Goal: Task Accomplishment & Management: Use online tool/utility

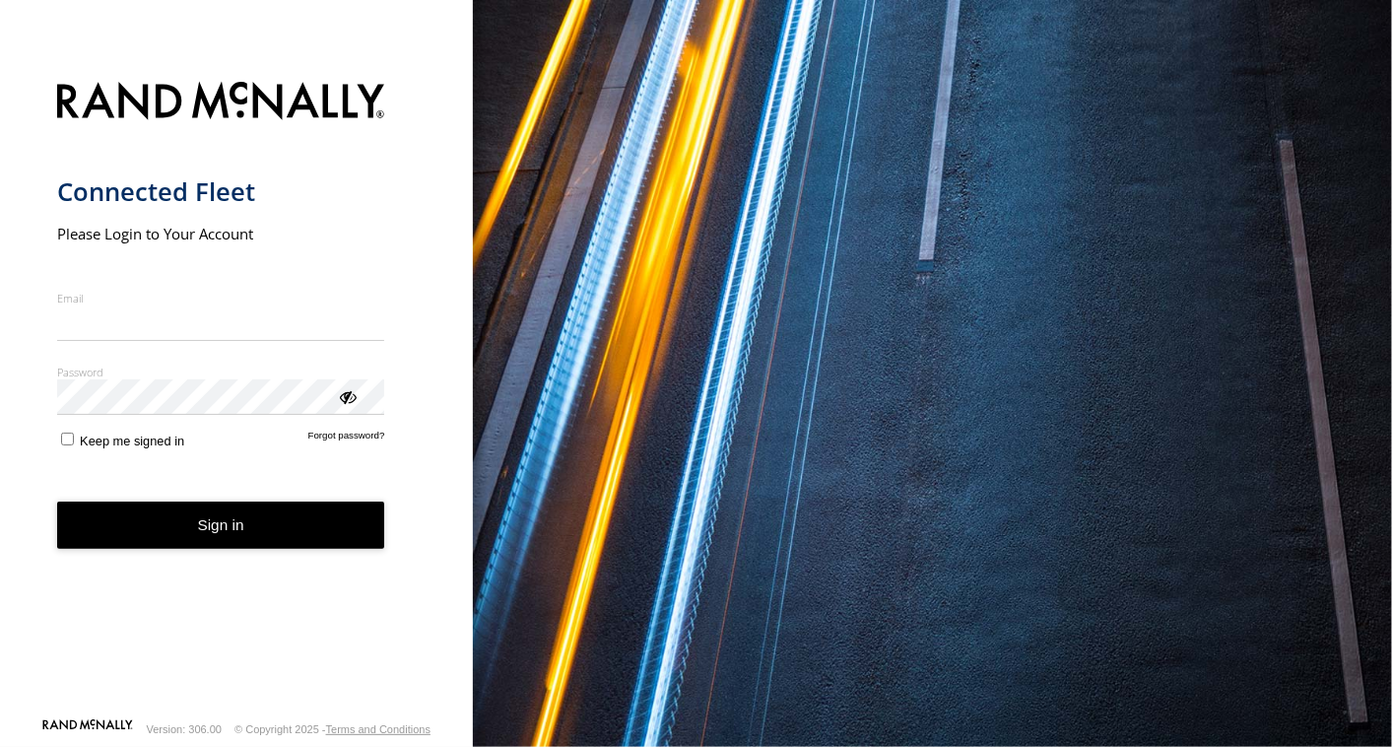
type input "**********"
click at [194, 534] on button "Sign in" at bounding box center [221, 525] width 328 height 48
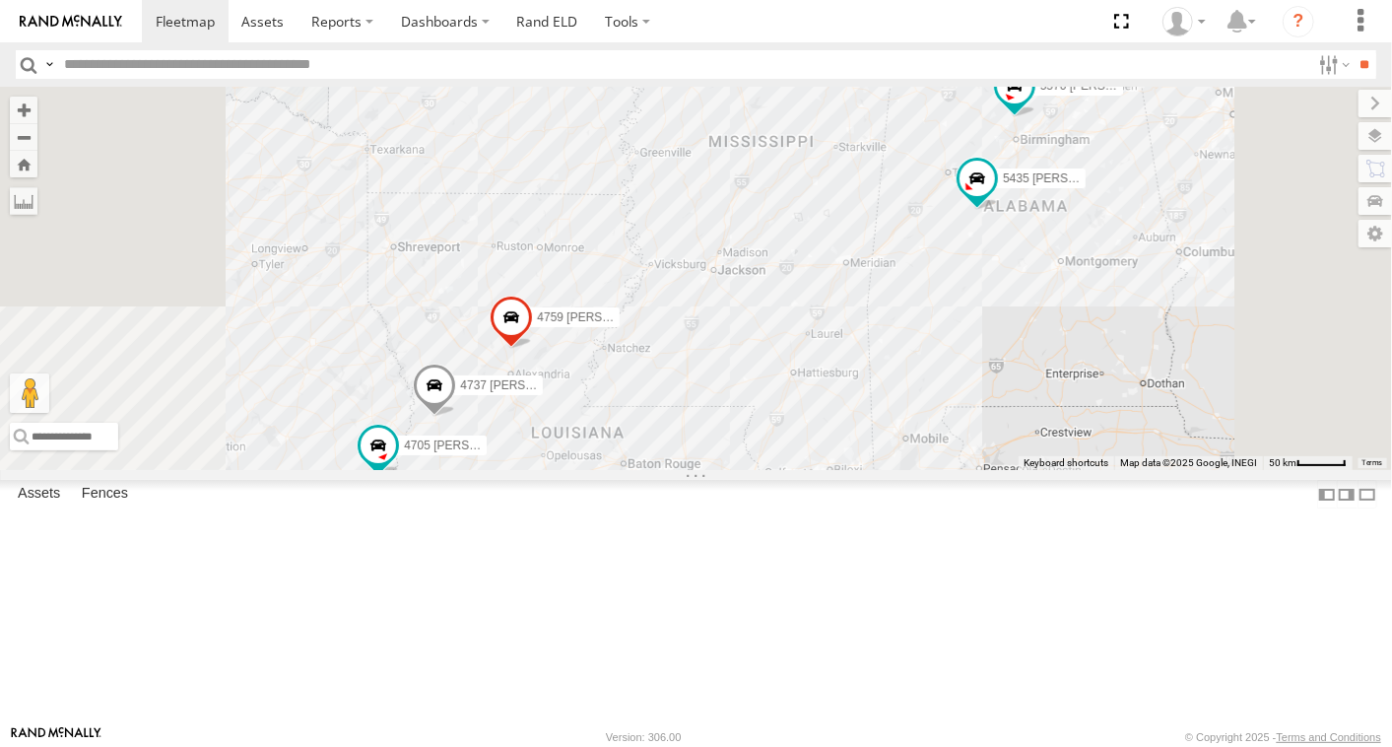
click at [0, 0] on link at bounding box center [0, 0] width 0 height 0
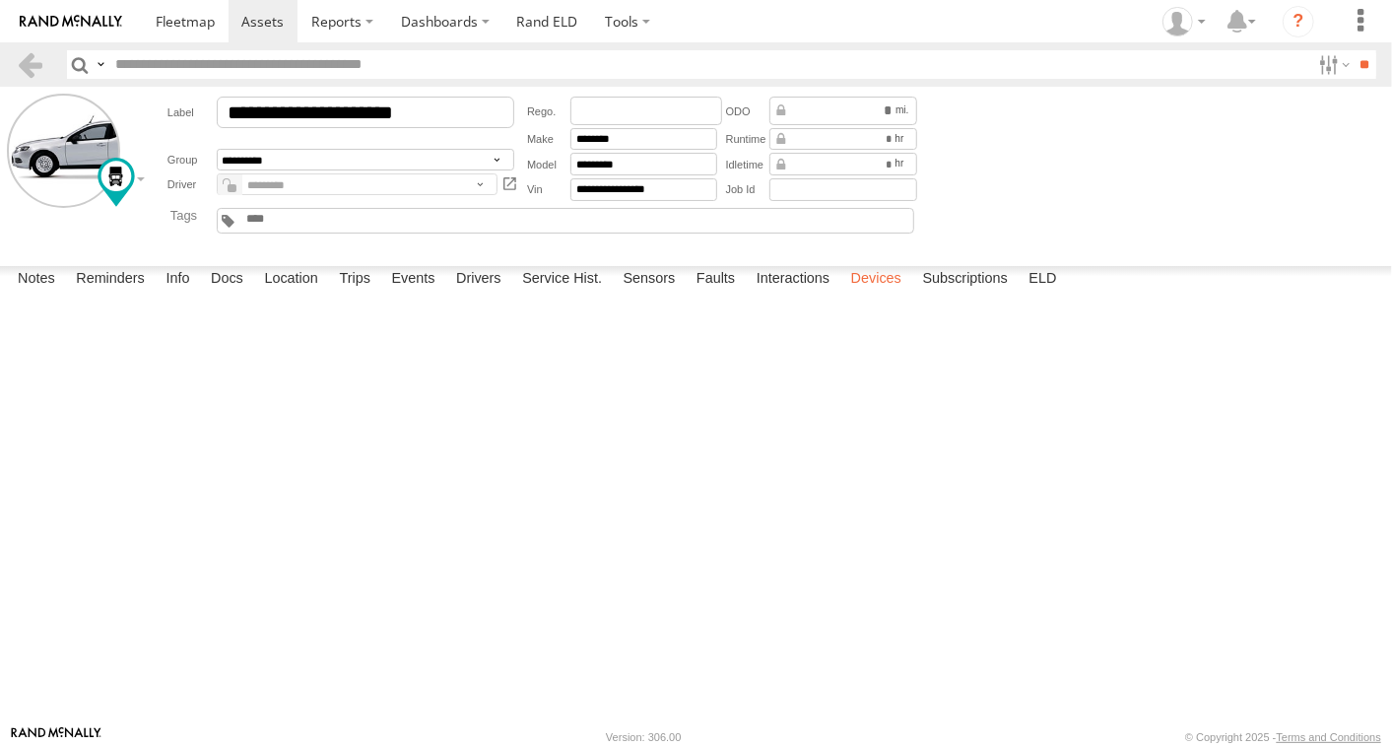
click at [895, 294] on label "Devices" at bounding box center [876, 280] width 70 height 28
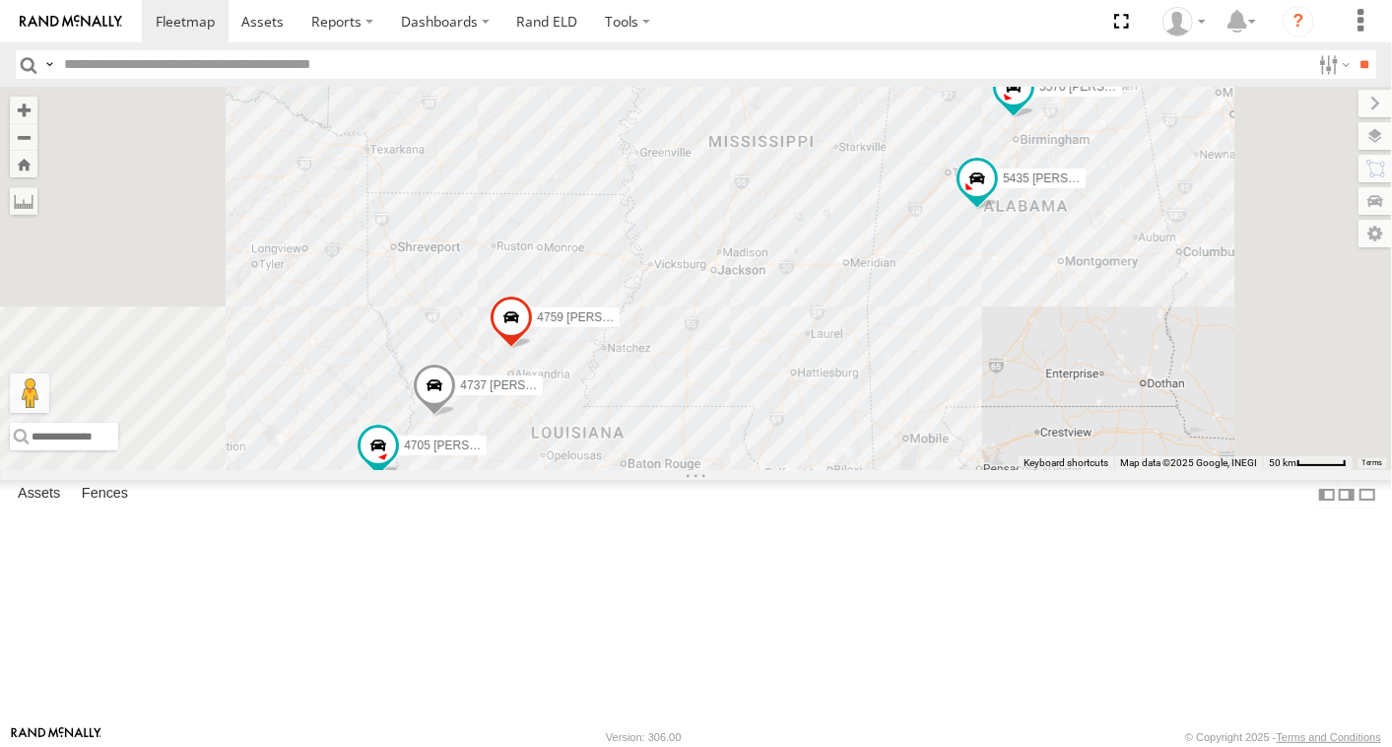
click at [0, 0] on link at bounding box center [0, 0] width 0 height 0
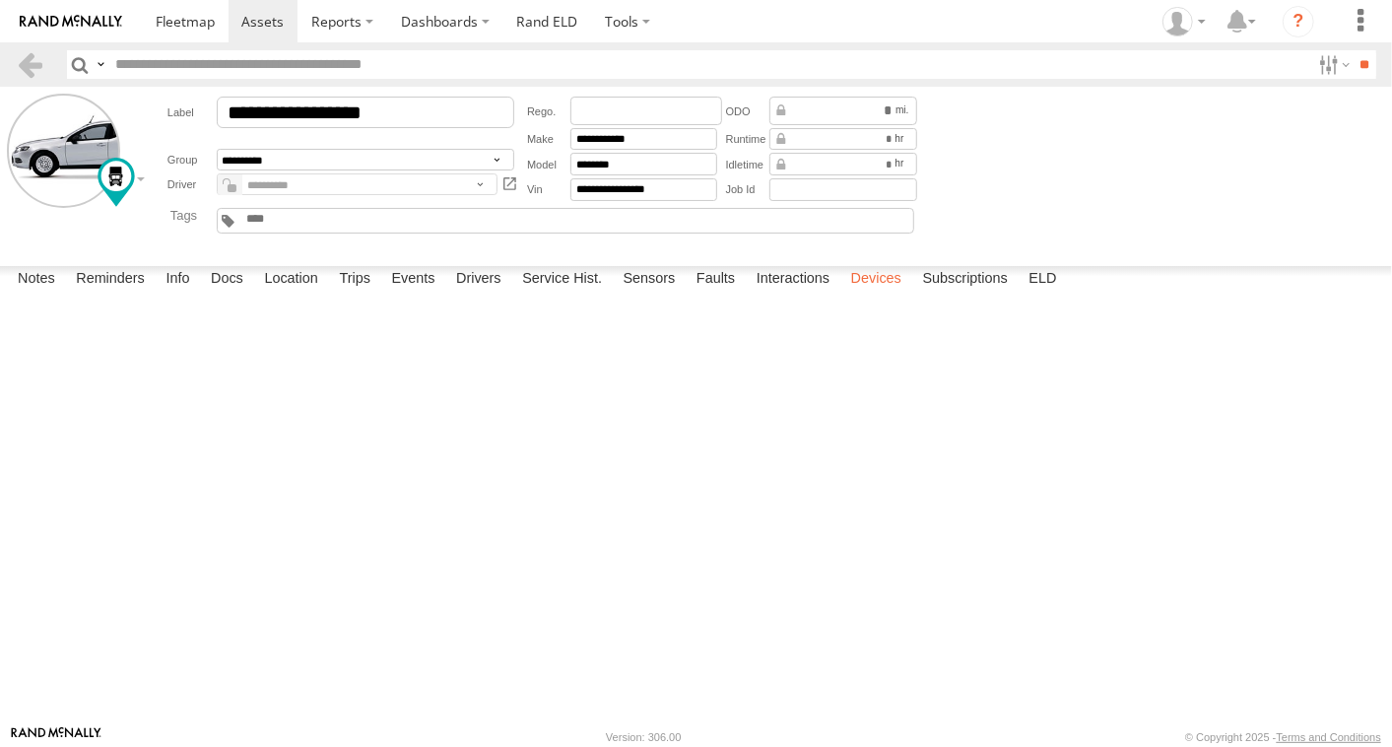
click at [866, 294] on label "Devices" at bounding box center [876, 280] width 70 height 28
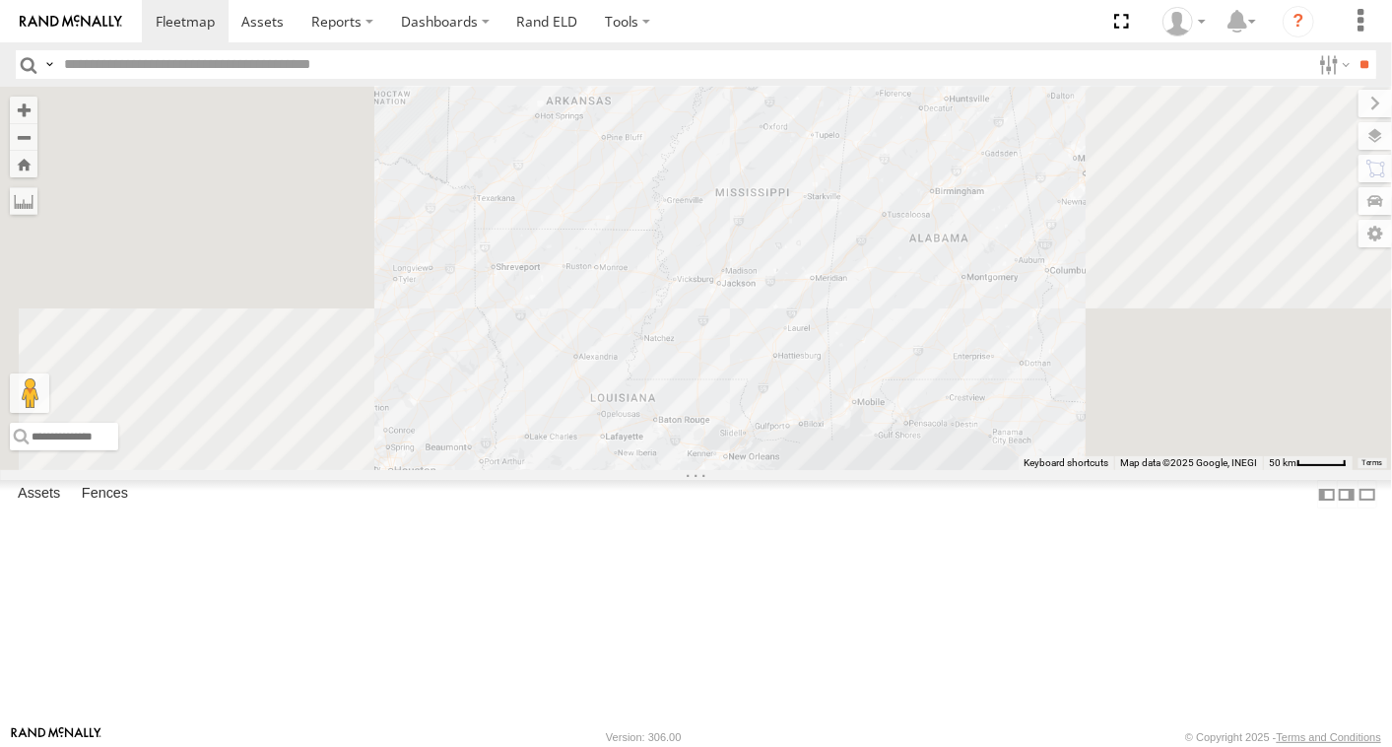
click at [0, 0] on div "4705 [PERSON_NAME]" at bounding box center [0, 0] width 0 height 0
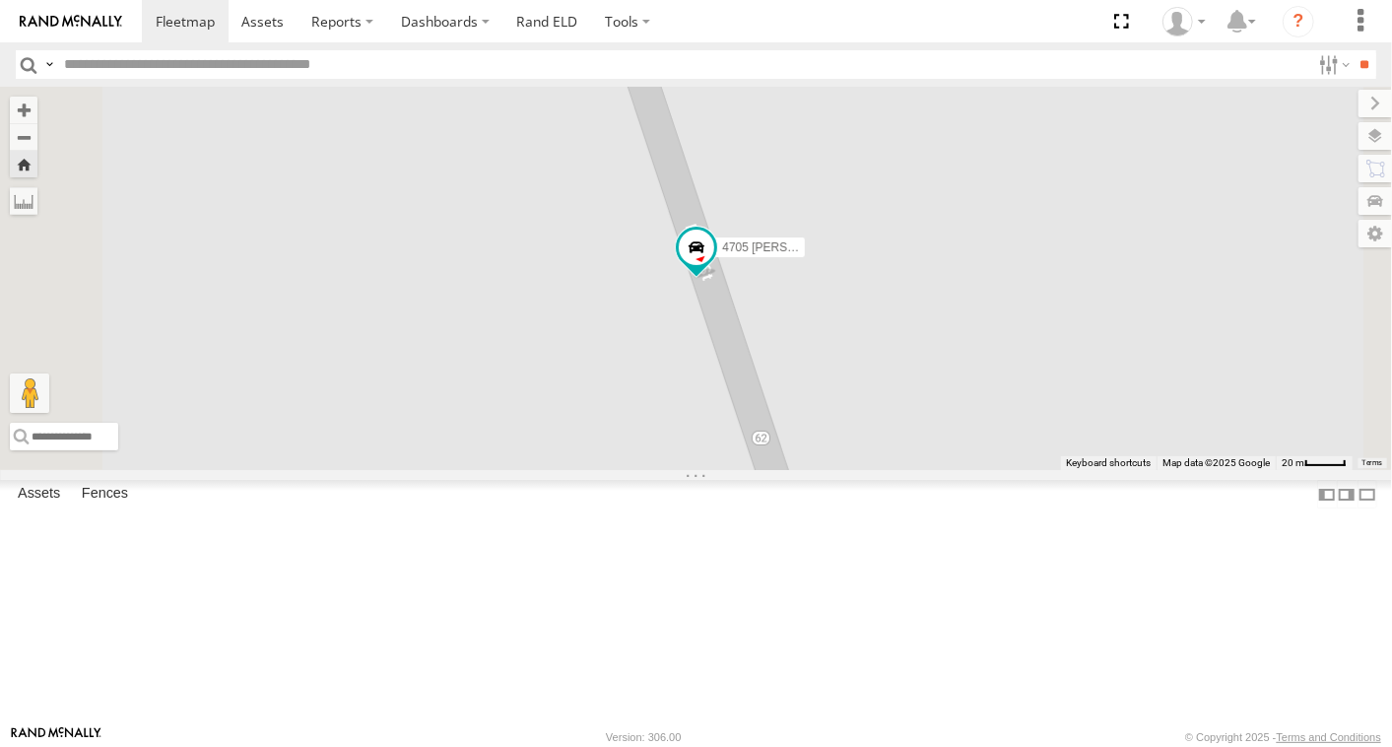
click at [0, 0] on link at bounding box center [0, 0] width 0 height 0
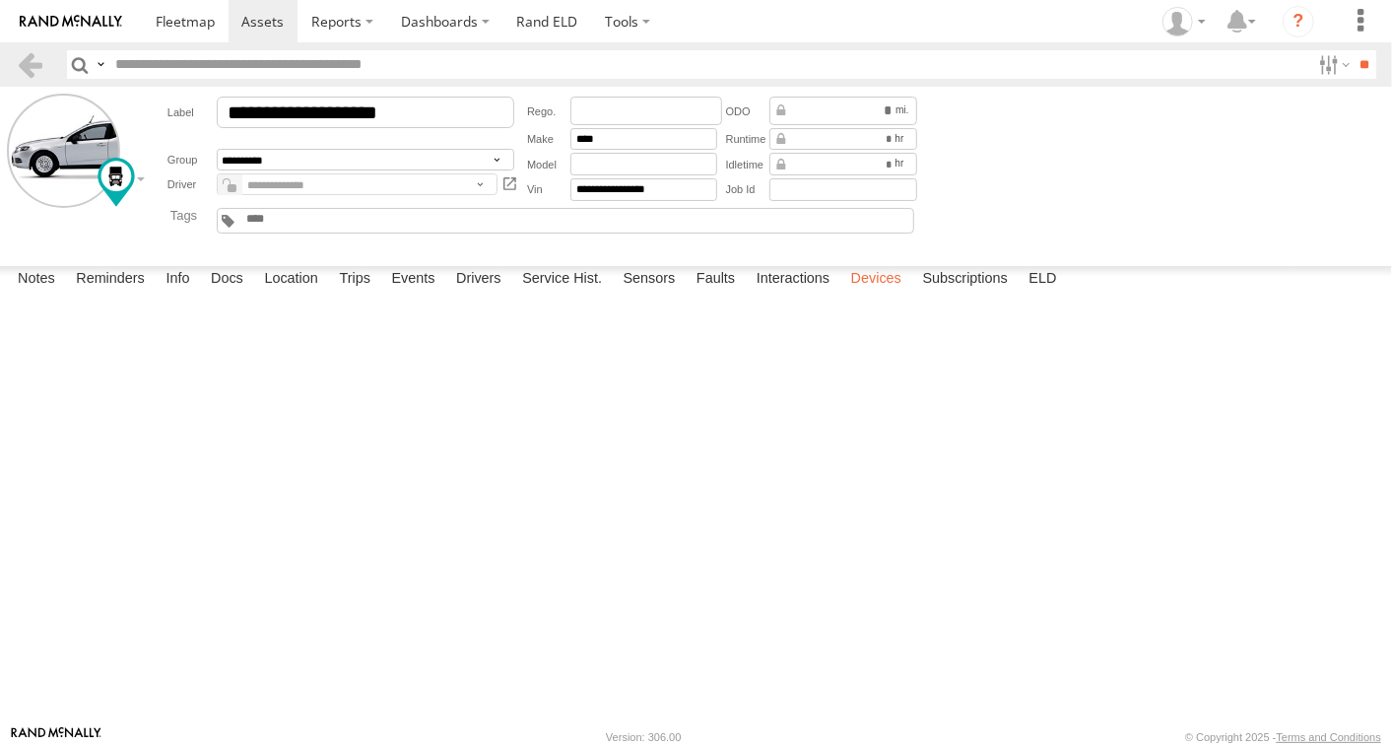
click at [881, 294] on label "Devices" at bounding box center [876, 280] width 70 height 28
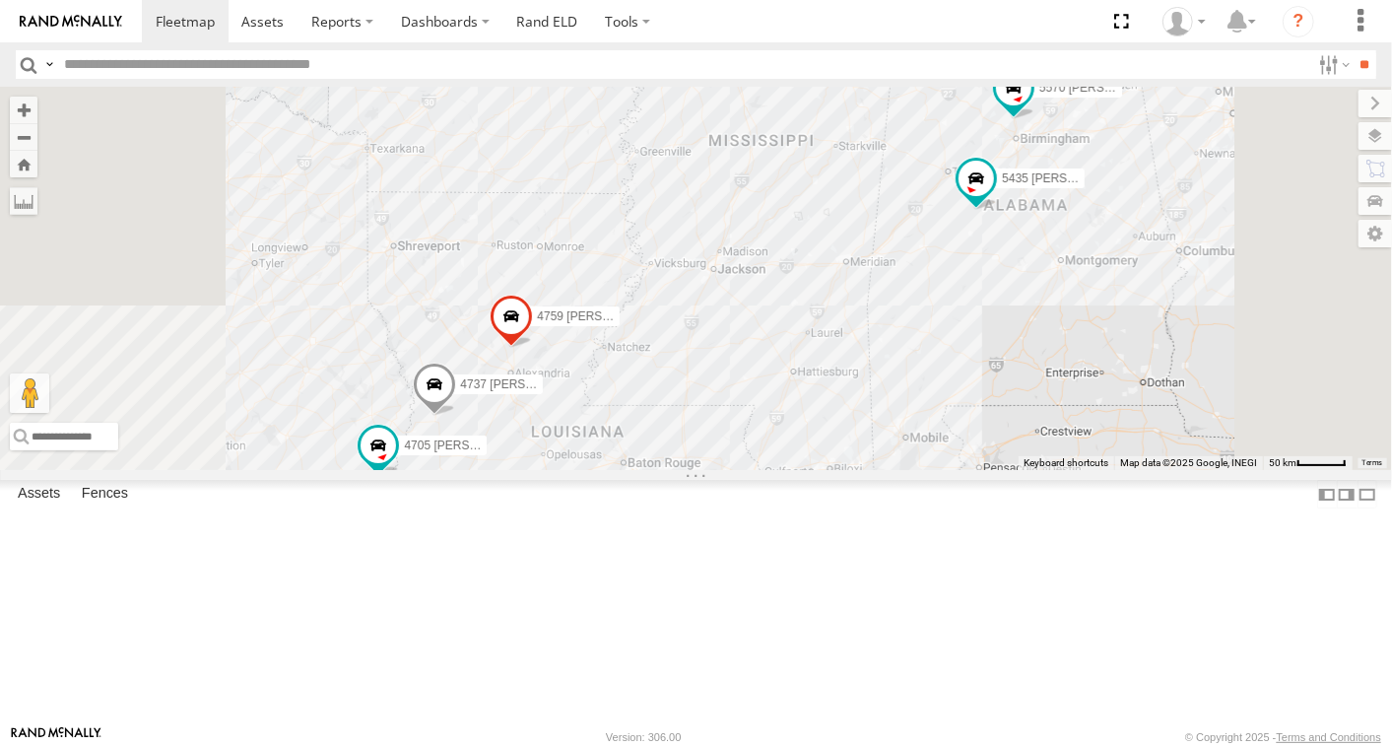
click at [0, 0] on link at bounding box center [0, 0] width 0 height 0
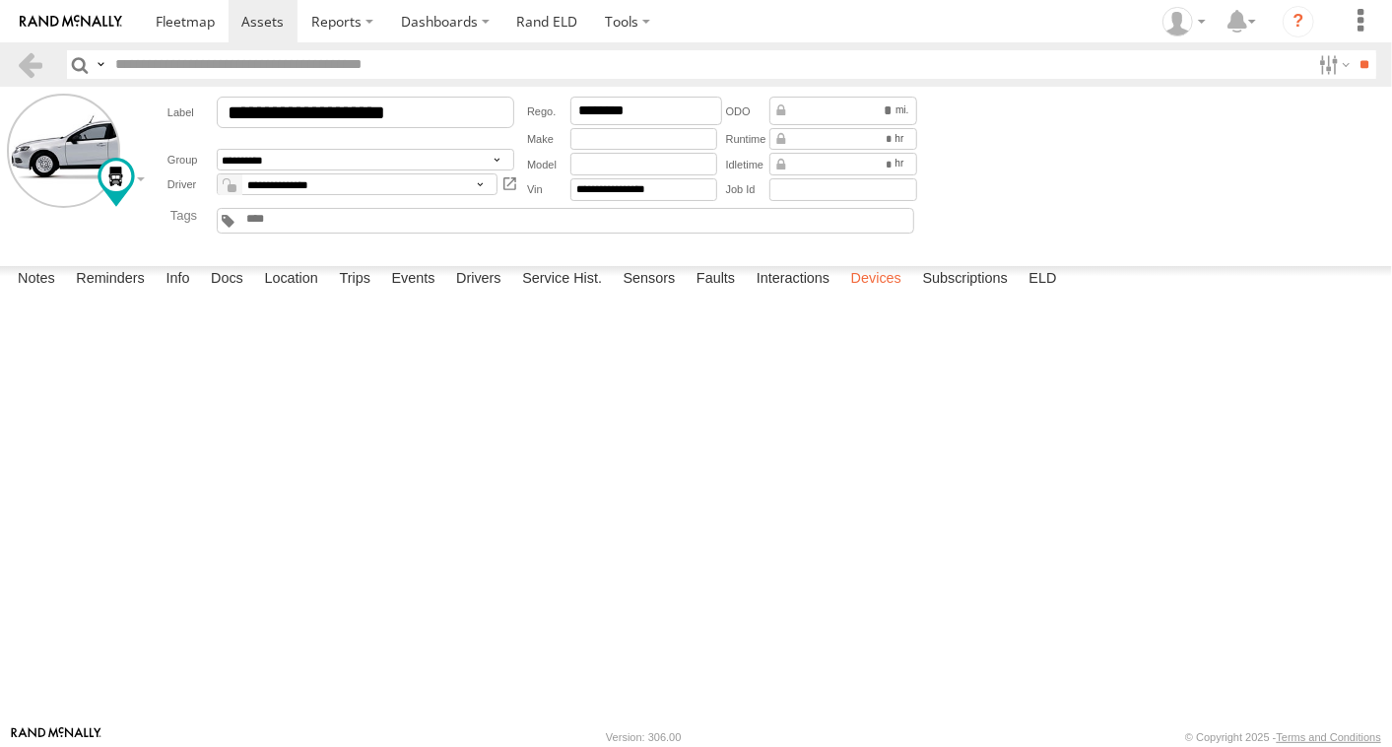
click at [888, 294] on label "Devices" at bounding box center [876, 280] width 70 height 28
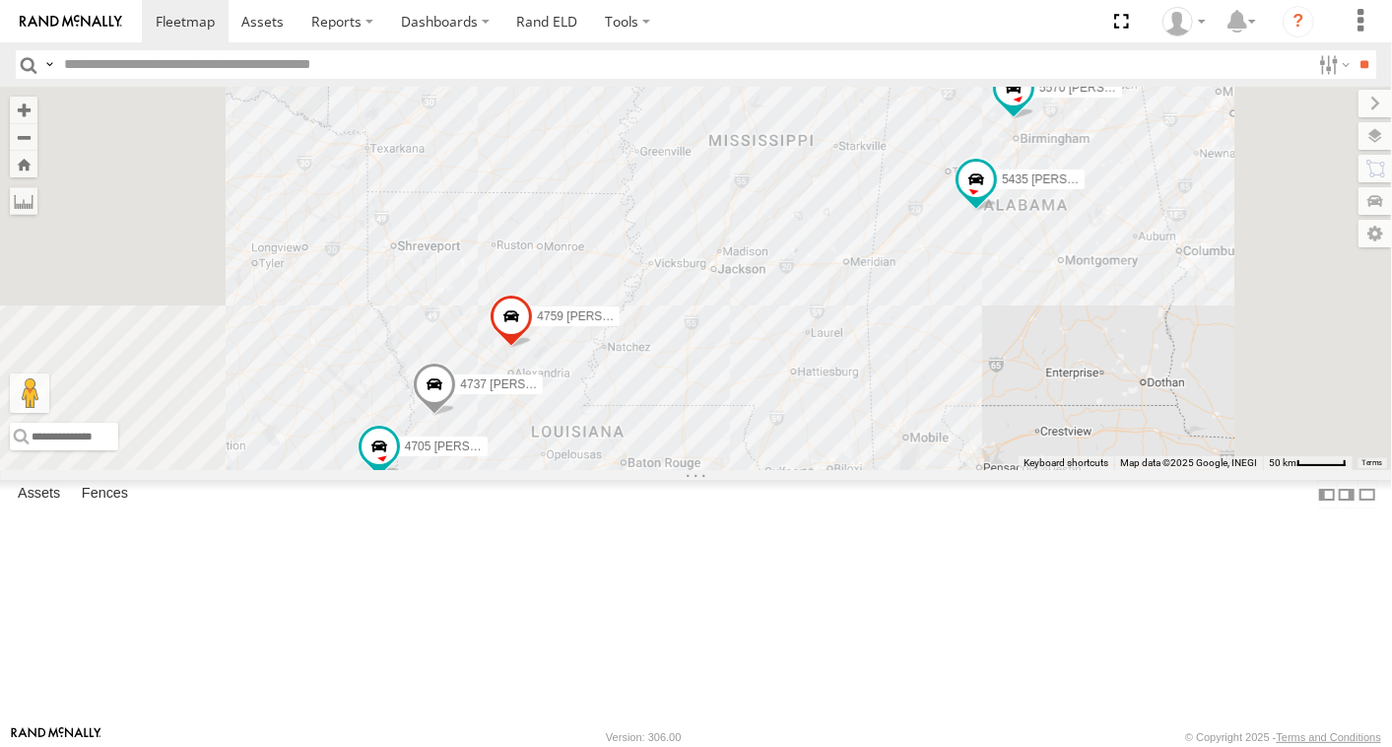
click at [0, 0] on div "4737 [PERSON_NAME]" at bounding box center [0, 0] width 0 height 0
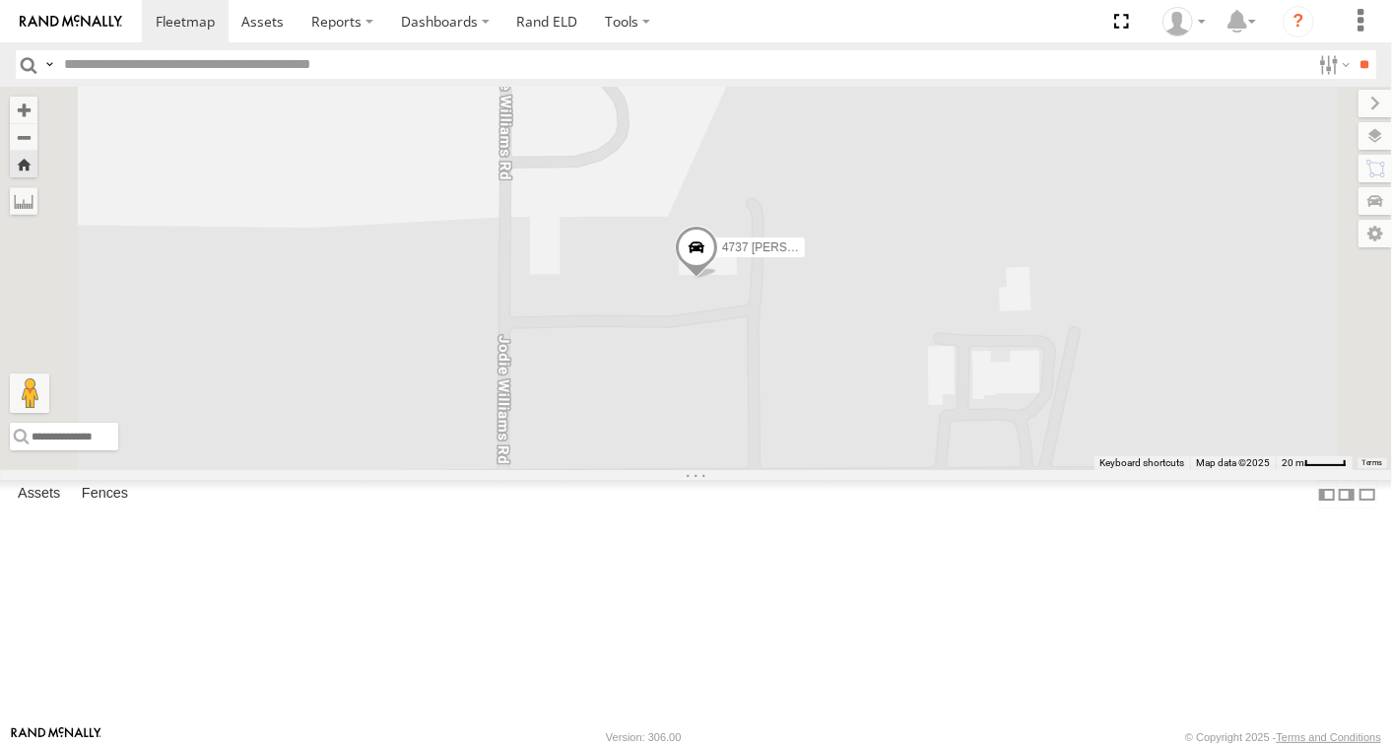
click at [0, 0] on link at bounding box center [0, 0] width 0 height 0
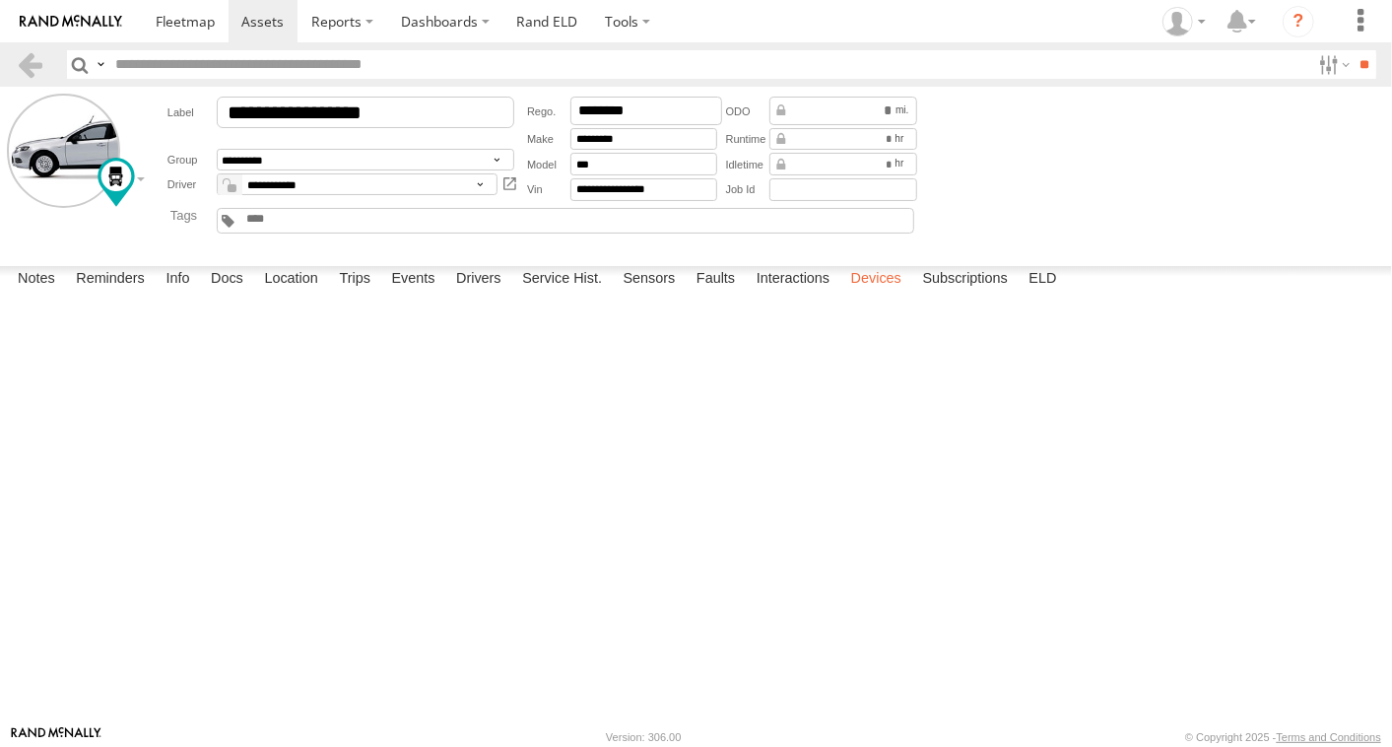
click at [872, 294] on label "Devices" at bounding box center [876, 280] width 70 height 28
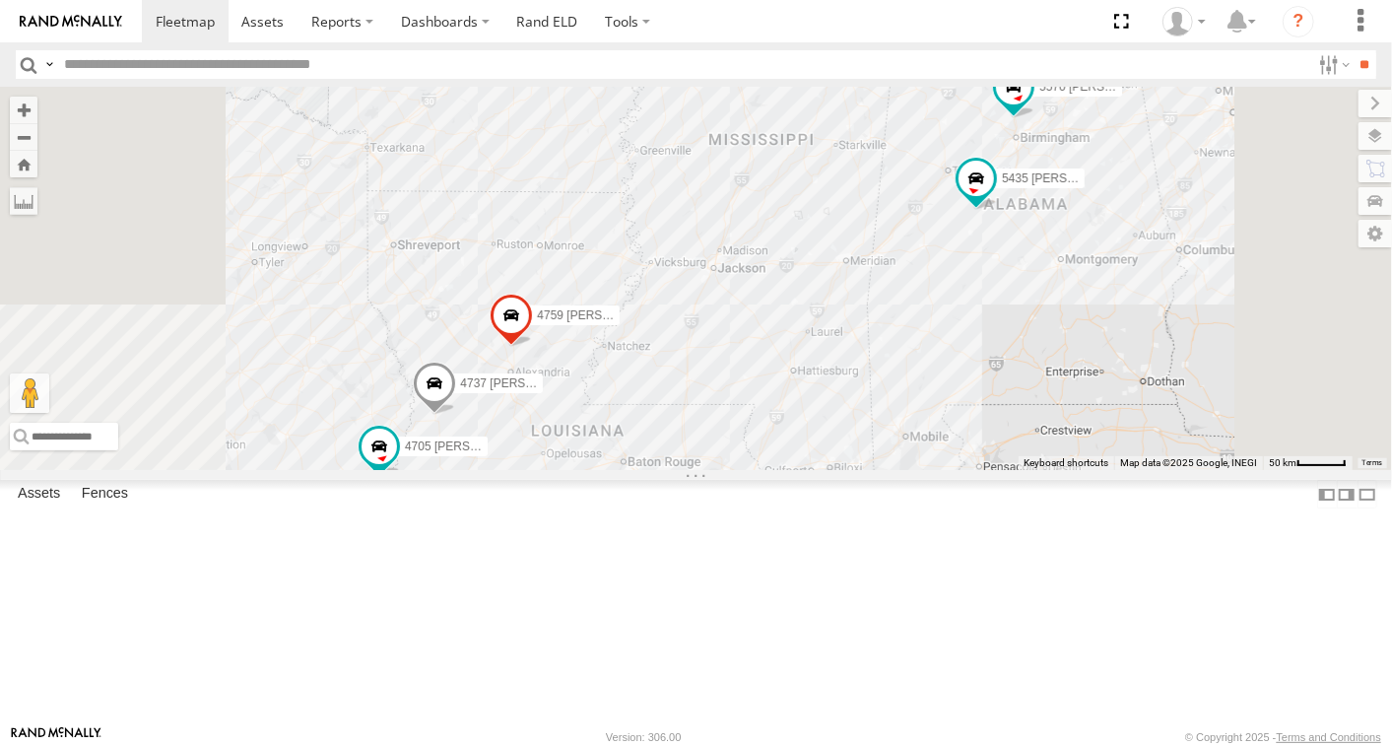
click at [0, 0] on div "4759 Israel Rachal" at bounding box center [0, 0] width 0 height 0
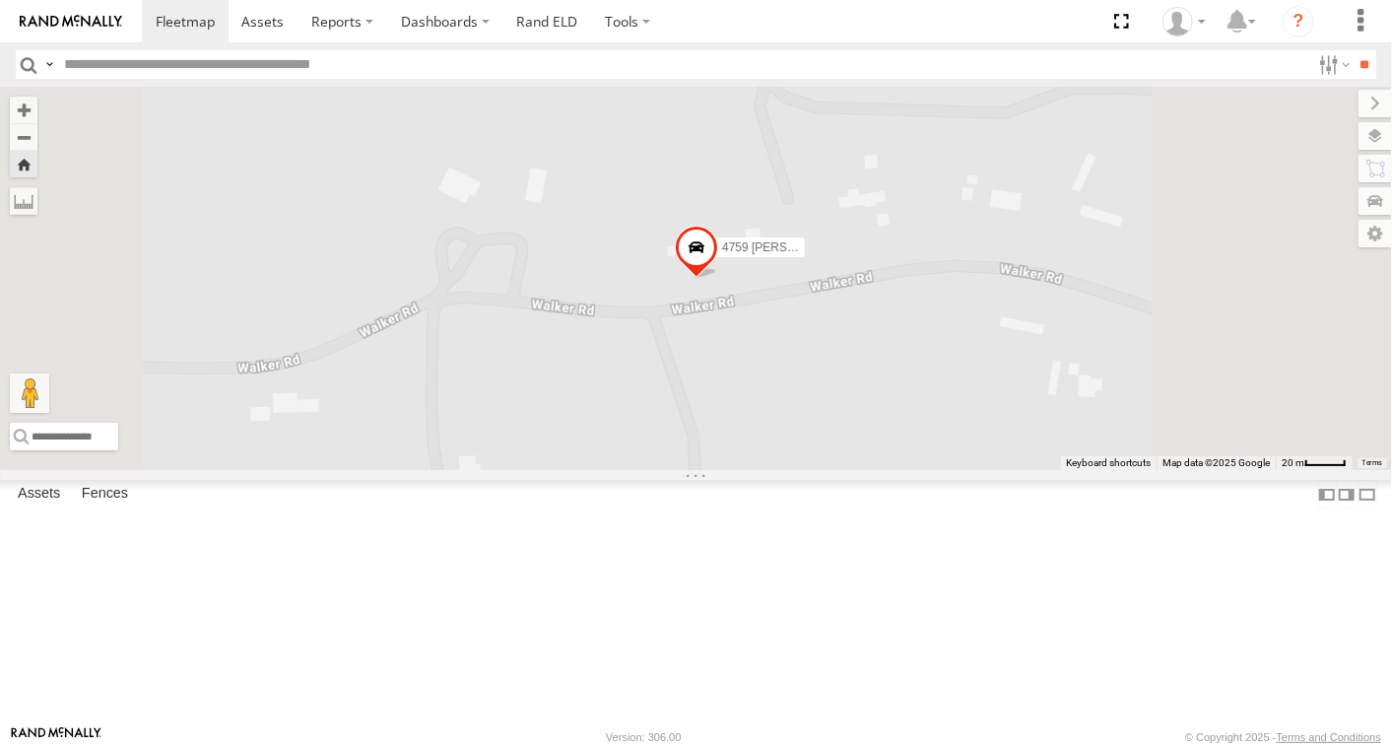
click at [0, 0] on link at bounding box center [0, 0] width 0 height 0
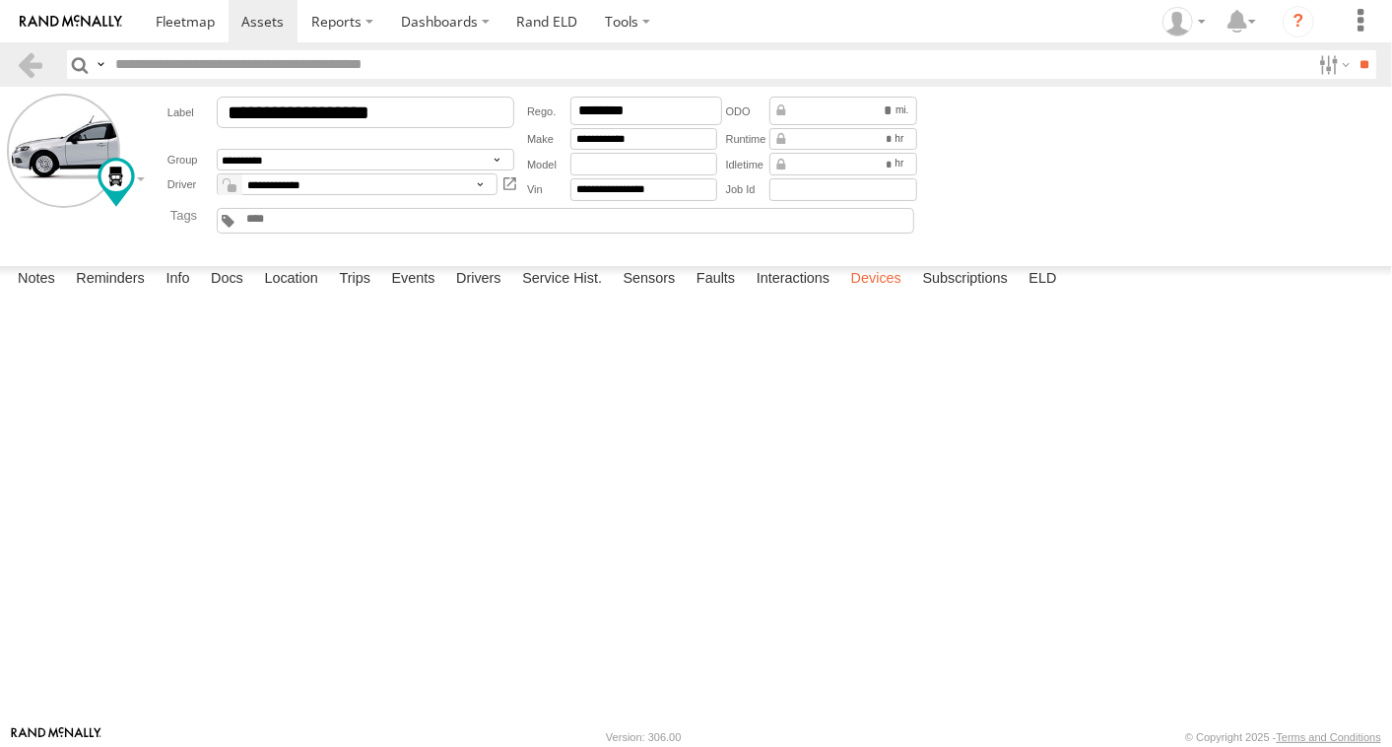
click at [893, 294] on label "Devices" at bounding box center [876, 280] width 70 height 28
